Goal: Task Accomplishment & Management: Complete application form

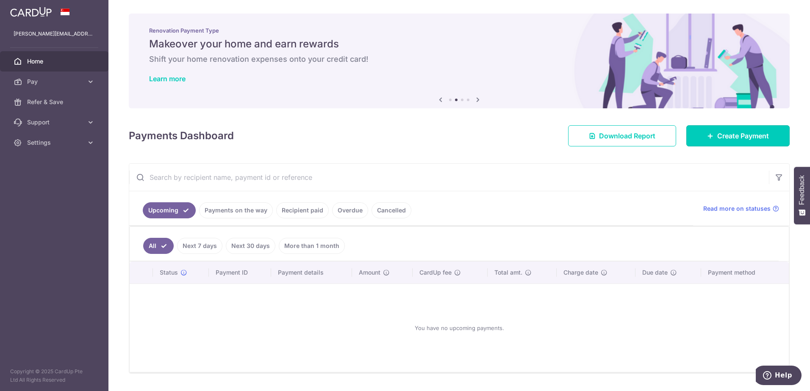
click at [708, 138] on icon at bounding box center [710, 136] width 7 height 7
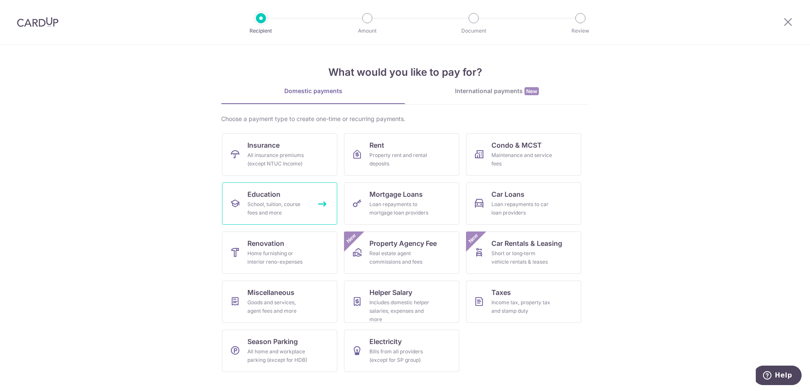
click at [263, 215] on div "School, tuition, course fees and more" at bounding box center [277, 208] width 61 height 17
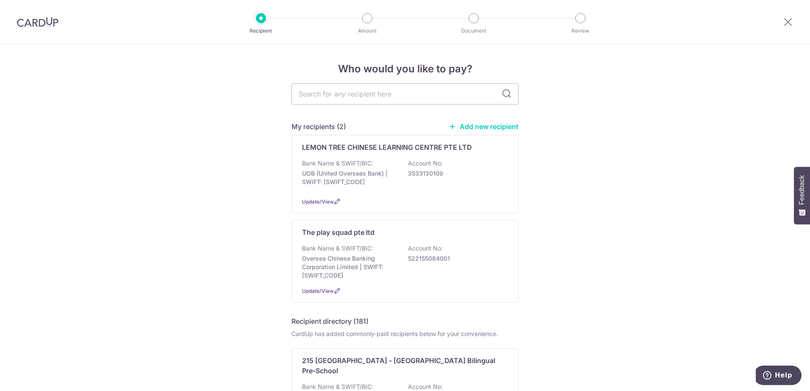
click at [358, 279] on p "Oversea Chinese Banking Corporation Limited | SWIFT: OCBCSGSGXXX" at bounding box center [349, 267] width 95 height 25
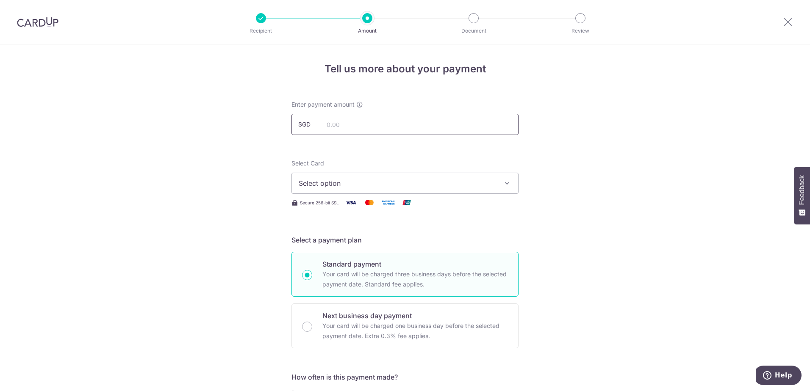
click at [358, 129] on input "text" at bounding box center [404, 124] width 227 height 21
type input "1,500.00"
click at [320, 184] on span "Select option" at bounding box center [397, 183] width 197 height 10
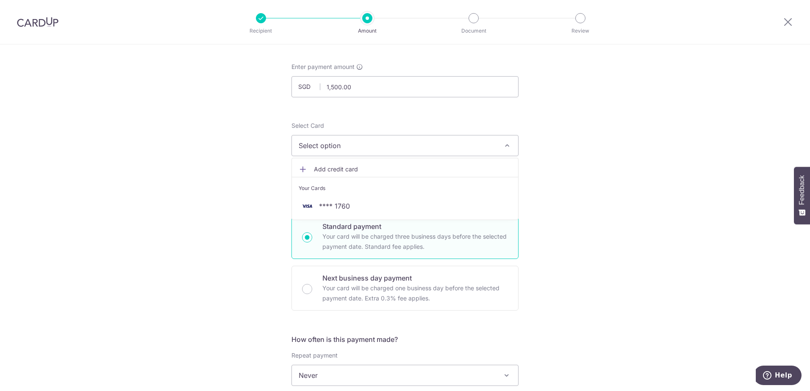
scroll to position [85, 0]
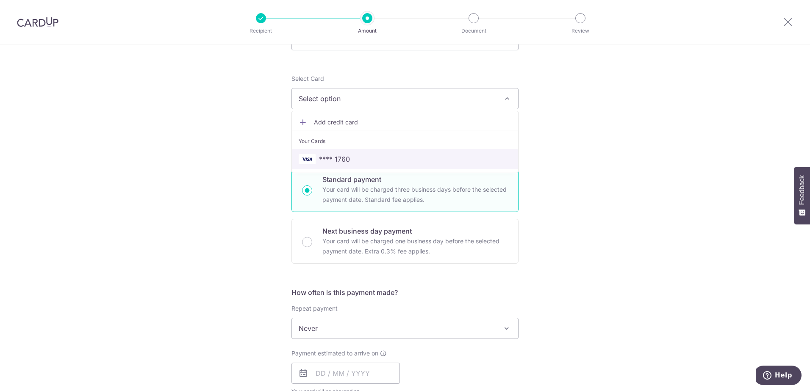
click at [408, 166] on link "**** 1760" at bounding box center [405, 159] width 226 height 20
click at [599, 204] on div "Tell us more about your payment Enter payment amount SGD 1,500.00 1500.00 Selec…" at bounding box center [405, 343] width 810 height 766
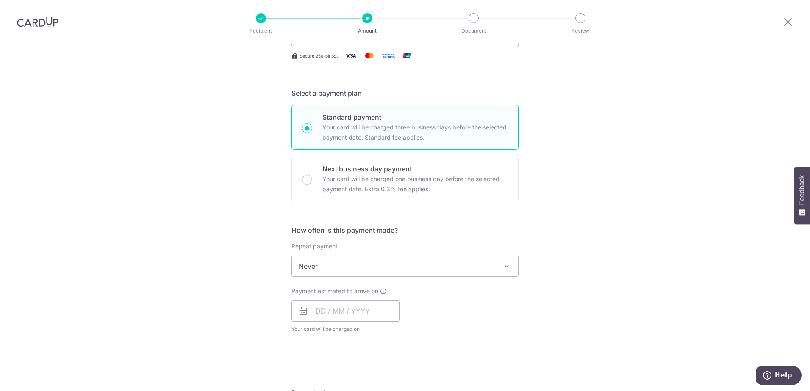
scroll to position [254, 0]
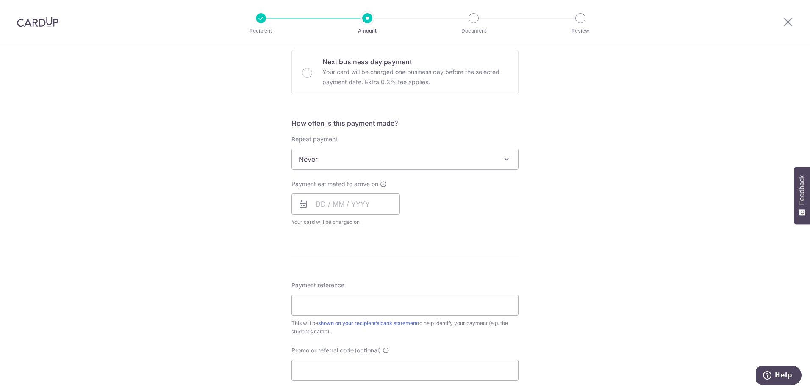
click at [381, 157] on span "Never" at bounding box center [405, 159] width 226 height 20
click at [563, 231] on div "Tell us more about your payment Enter payment amount SGD 1,500.00 1500.00 Selec…" at bounding box center [405, 173] width 810 height 766
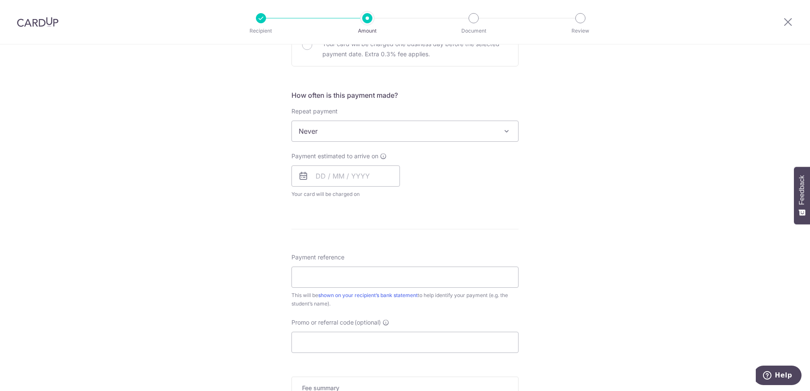
scroll to position [339, 0]
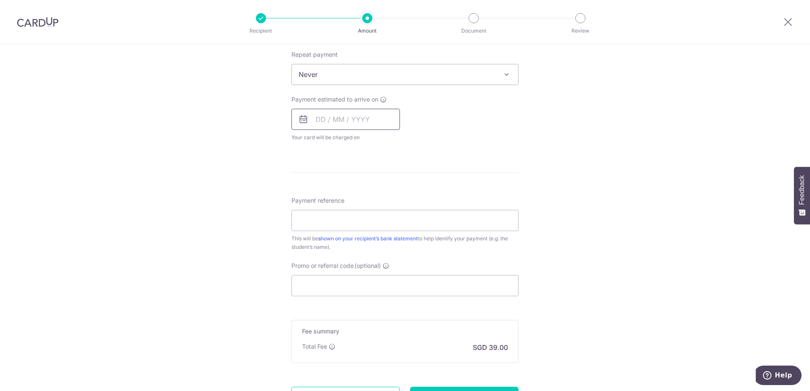
click at [326, 125] on input "text" at bounding box center [345, 119] width 108 height 21
drag, startPoint x: 340, startPoint y: 191, endPoint x: 570, endPoint y: 210, distance: 231.6
click at [340, 191] on link "9" at bounding box center [343, 197] width 14 height 14
type input "09/09/2025"
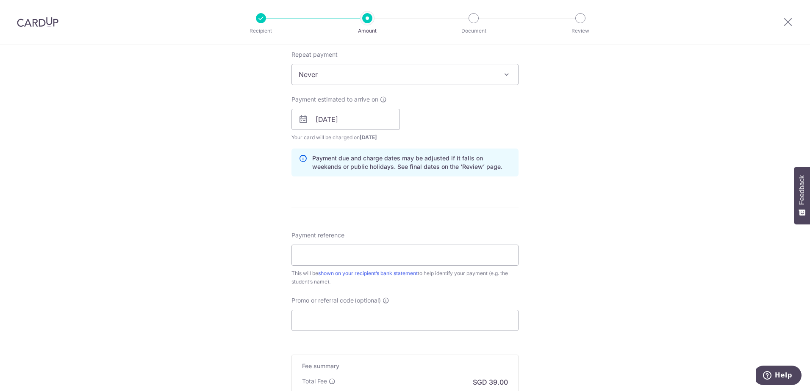
click at [578, 212] on div "Tell us more about your payment Enter payment amount SGD 1,500.00 1500.00 Selec…" at bounding box center [405, 106] width 810 height 801
click at [398, 251] on input "Payment reference" at bounding box center [404, 255] width 227 height 21
type input "lekan leisha"
click at [324, 324] on input "Promo or referral code (optional)" at bounding box center [404, 320] width 227 height 21
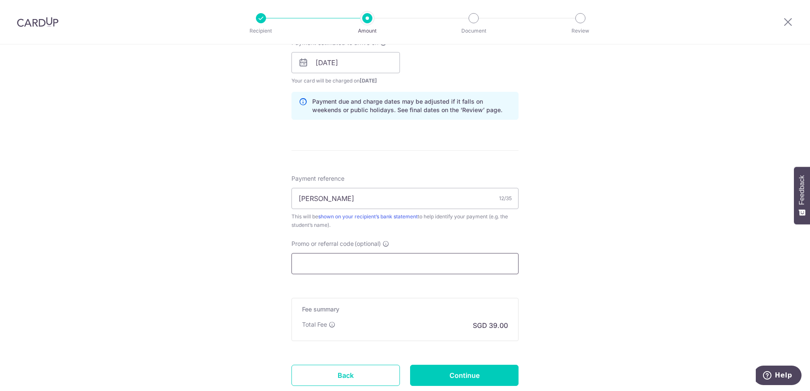
scroll to position [454, 0]
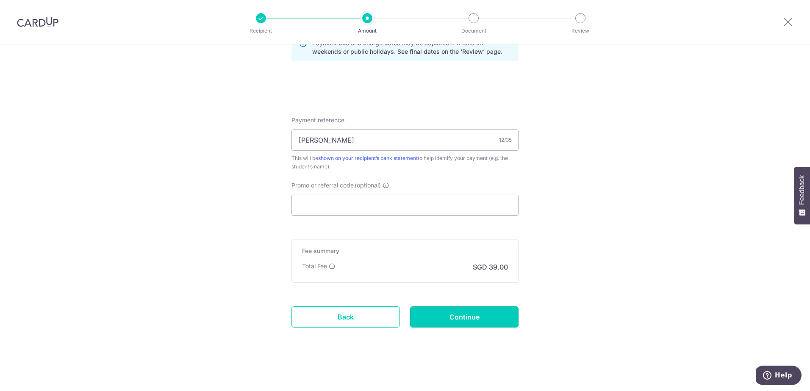
click at [468, 320] on input "Continue" at bounding box center [464, 317] width 108 height 21
type input "Create Schedule"
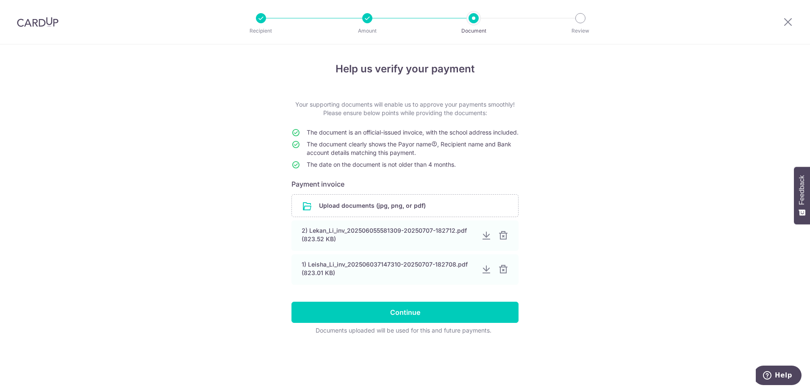
click at [501, 241] on div at bounding box center [503, 236] width 10 height 10
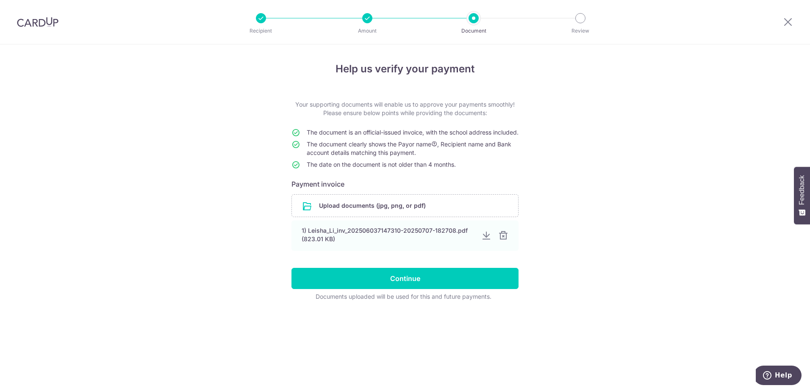
click at [506, 241] on div at bounding box center [503, 236] width 10 height 10
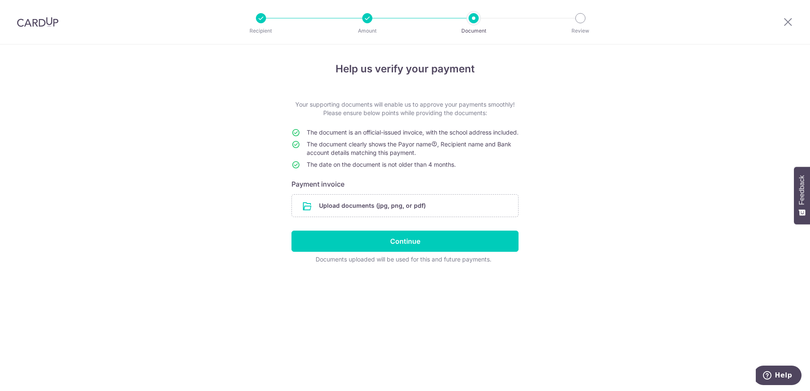
click at [418, 214] on input "file" at bounding box center [405, 206] width 226 height 22
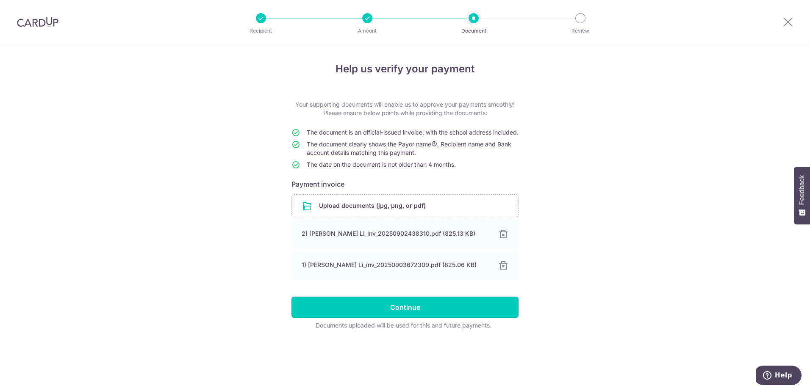
click at [423, 317] on input "Continue" at bounding box center [404, 307] width 227 height 21
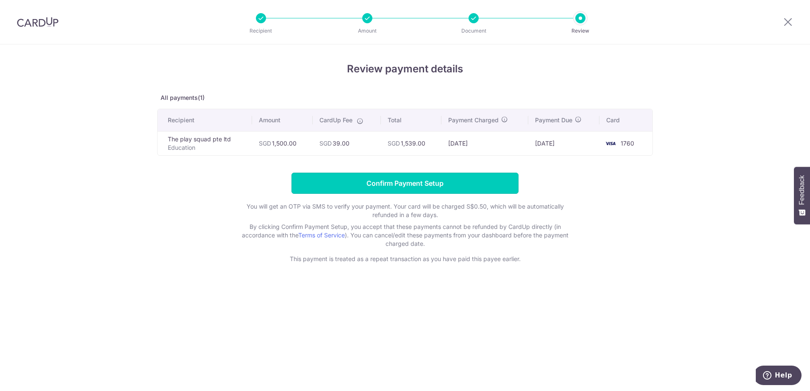
click at [442, 188] on input "Confirm Payment Setup" at bounding box center [404, 183] width 227 height 21
